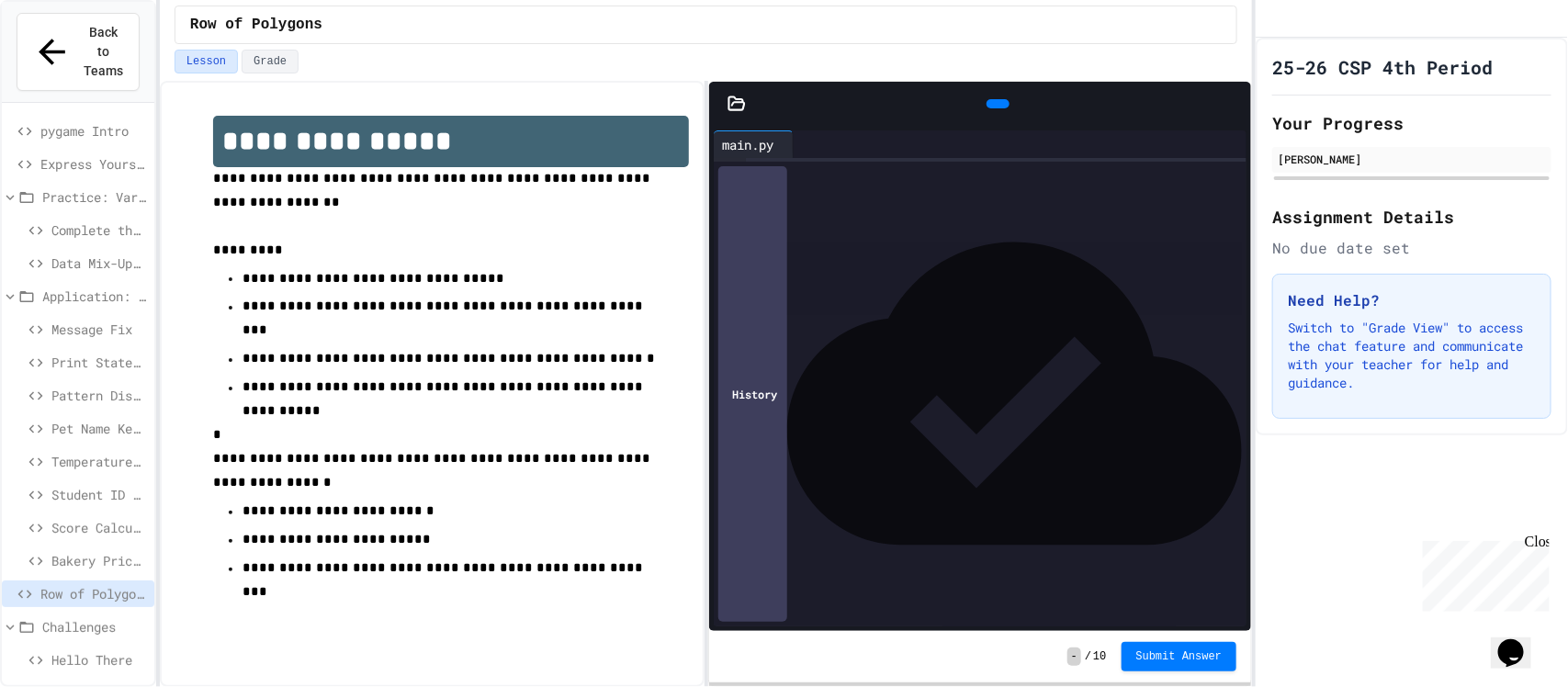
click at [1233, 103] on icon at bounding box center [1233, 103] width 0 height 0
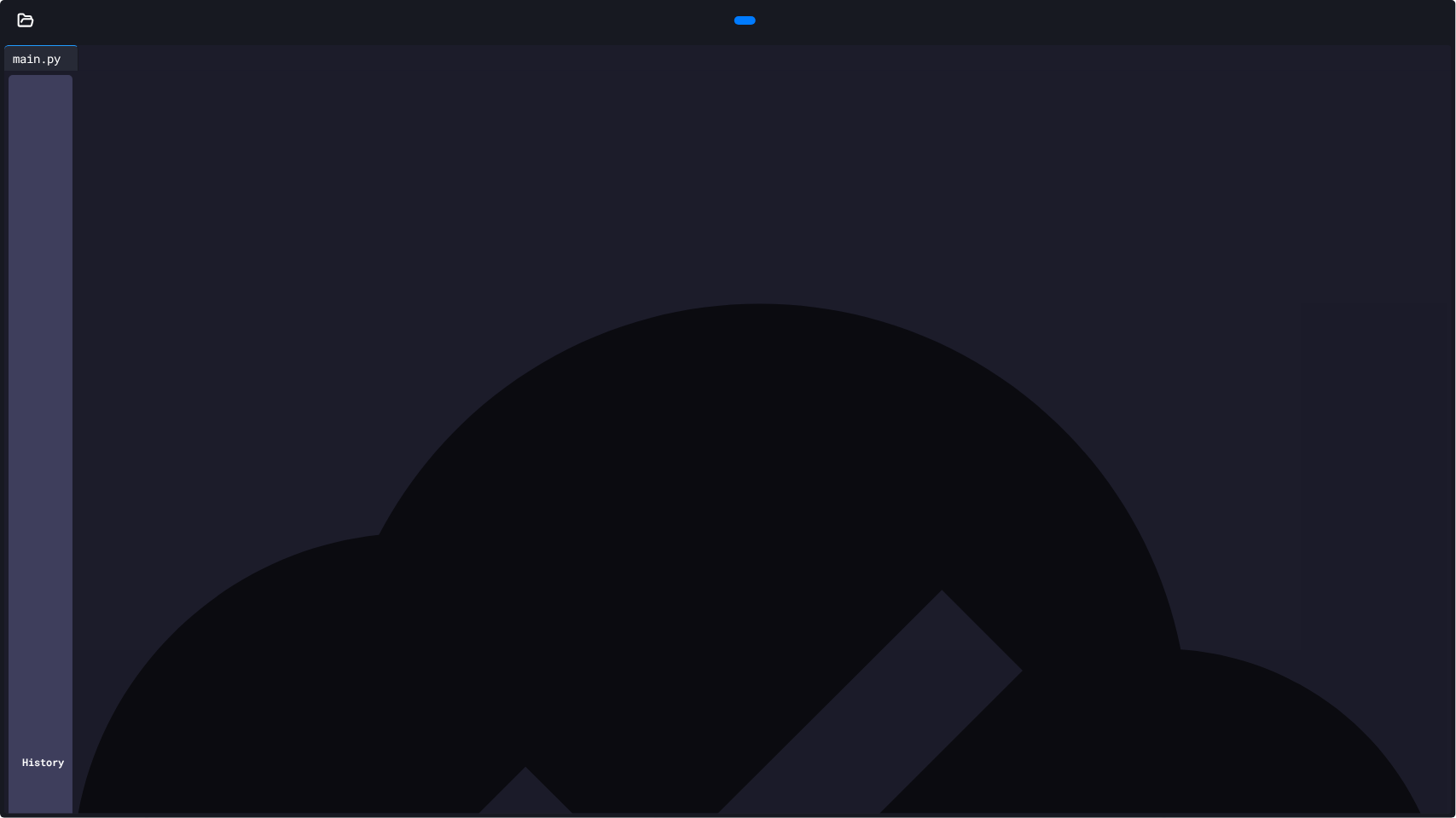
click at [743, 21] on icon at bounding box center [743, 21] width 0 height 0
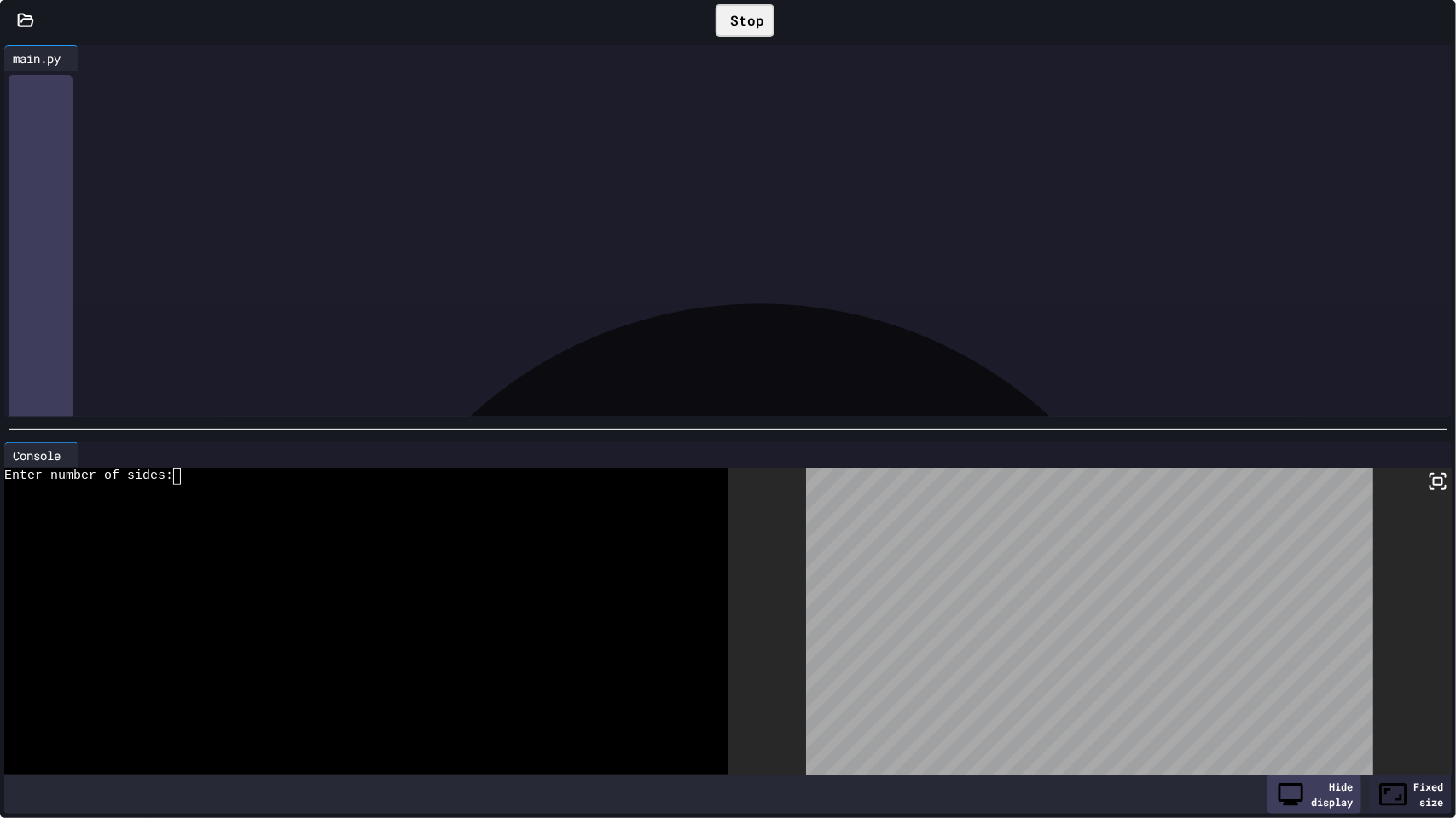
click at [181, 472] on textarea "Terminal input" at bounding box center [179, 476] width 8 height 17
click at [205, 485] on div at bounding box center [358, 493] width 709 height 17
click at [732, 18] on div "Stop" at bounding box center [745, 21] width 59 height 33
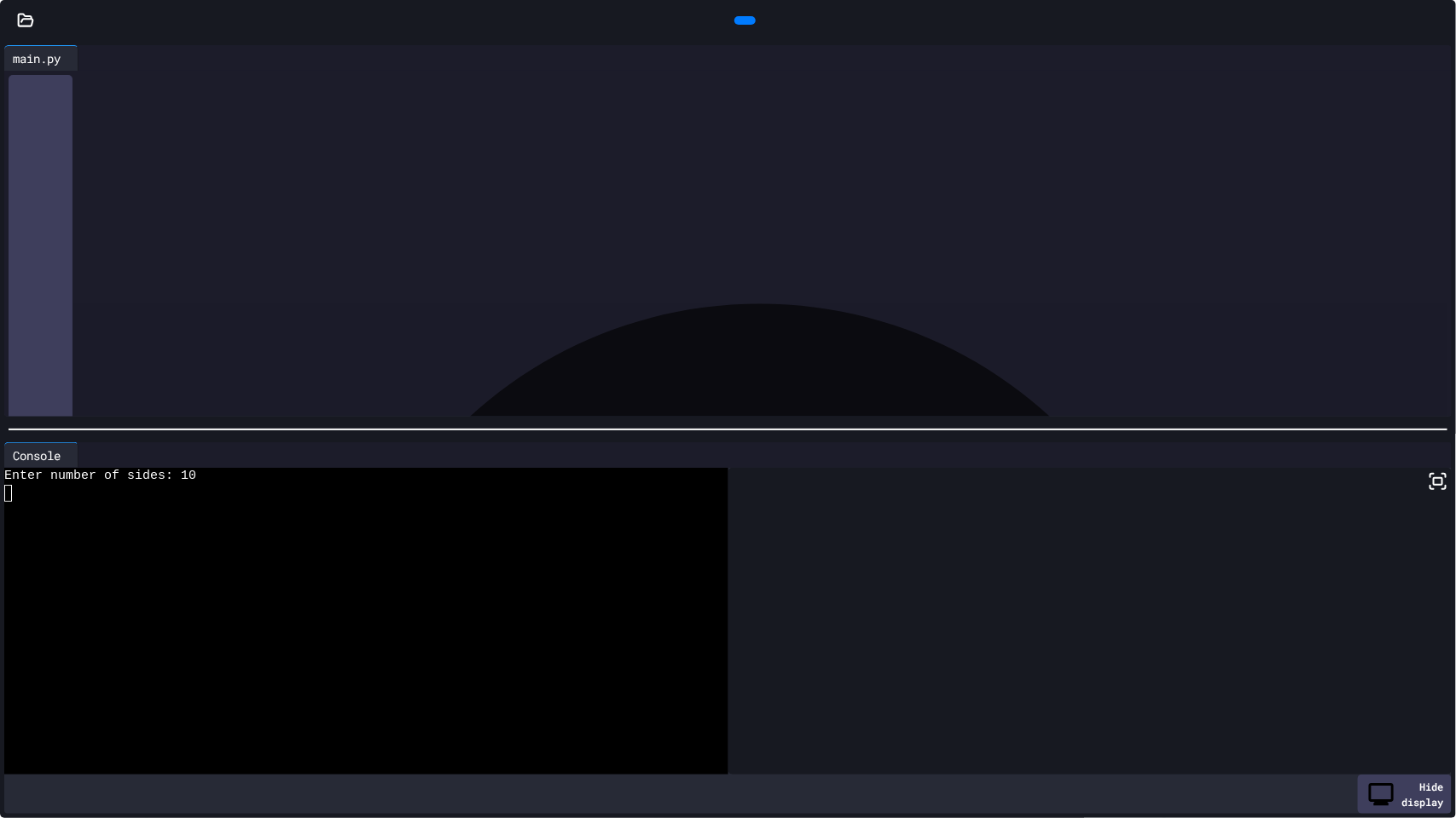
click at [750, 25] on icon at bounding box center [754, 31] width 9 height 12
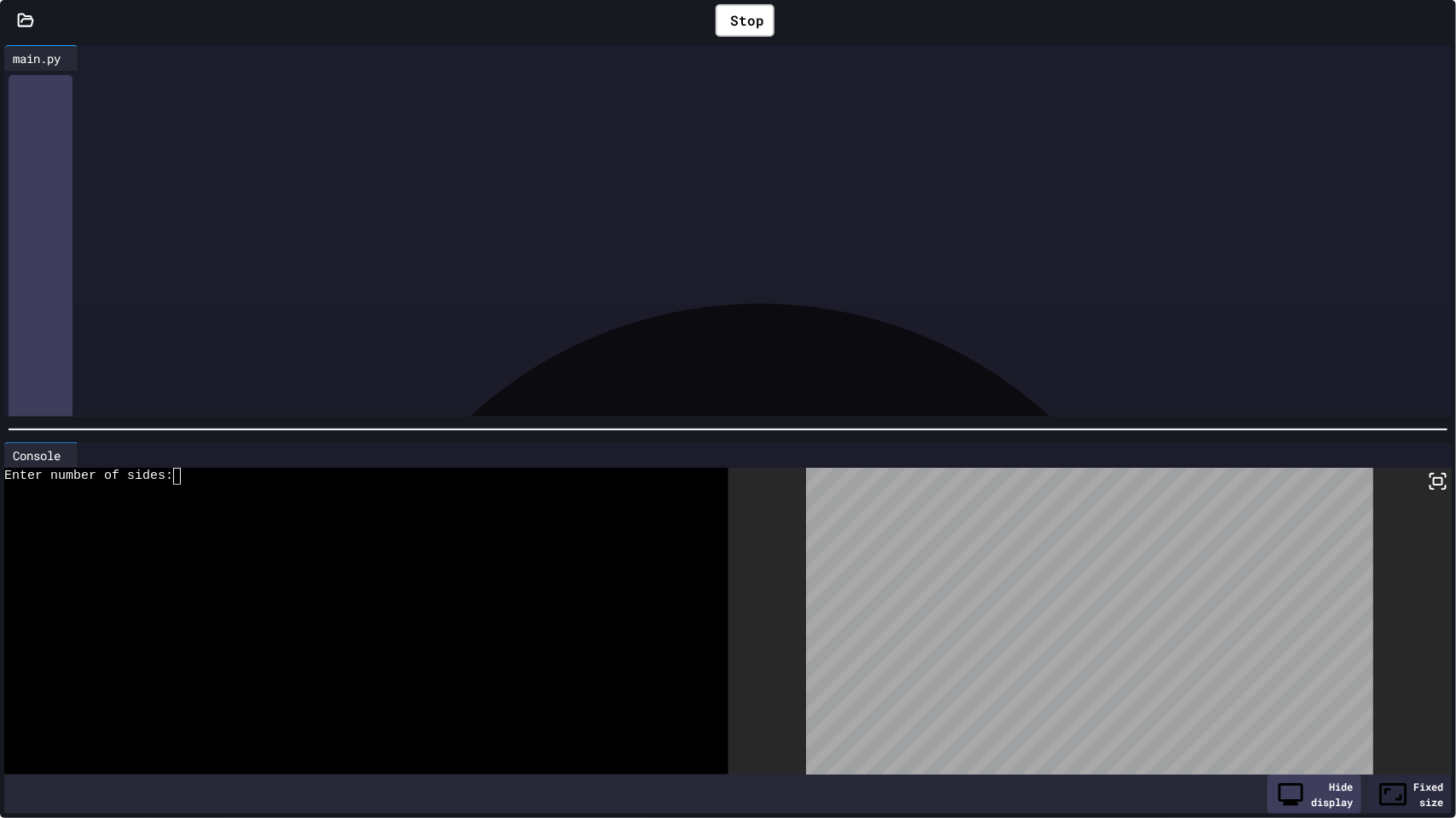
click at [177, 480] on textarea "Terminal input" at bounding box center [179, 476] width 8 height 17
click at [212, 476] on div "Enter number of sides: 20" at bounding box center [358, 476] width 709 height 17
click at [756, 15] on div "Stop" at bounding box center [745, 21] width 59 height 33
